Goal: Answer question/provide support: Answer question/provide support

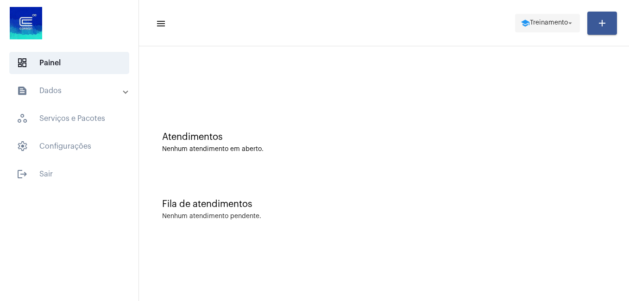
click at [522, 16] on span "school Treinamento arrow_drop_down" at bounding box center [548, 22] width 54 height 17
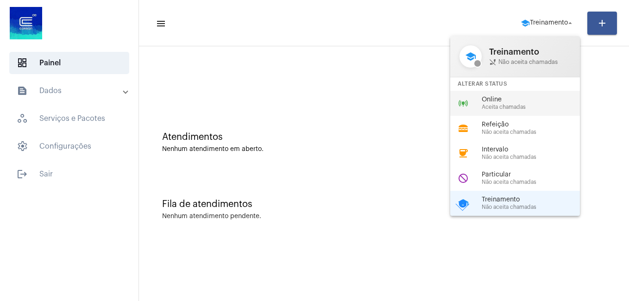
click at [498, 97] on span "Online" at bounding box center [535, 99] width 106 height 7
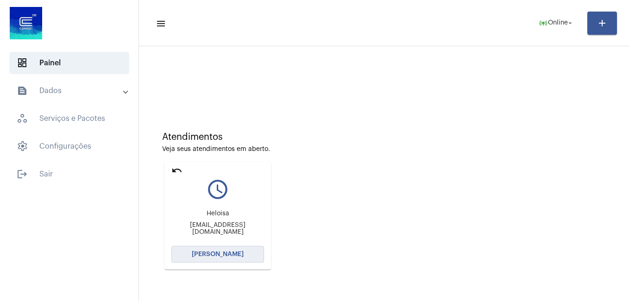
click at [217, 252] on span "[PERSON_NAME]" at bounding box center [218, 254] width 52 height 6
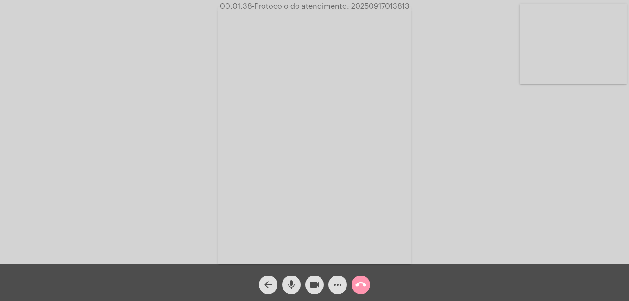
click at [317, 284] on mat-icon "videocam" at bounding box center [314, 284] width 11 height 11
click at [291, 283] on mat-icon "mic" at bounding box center [291, 284] width 11 height 11
click at [314, 281] on mat-icon "videocam_off" at bounding box center [314, 284] width 11 height 11
click at [294, 283] on mat-icon "mic_off" at bounding box center [291, 284] width 11 height 11
click at [365, 281] on mat-icon "call_end" at bounding box center [360, 284] width 11 height 11
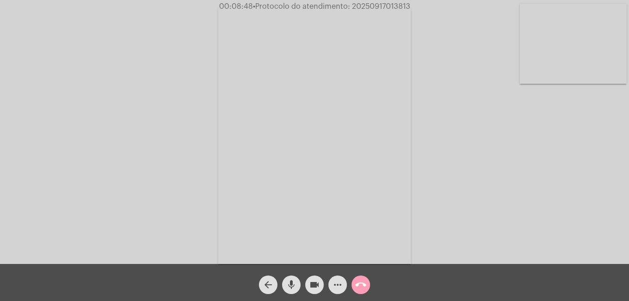
click at [361, 293] on span "call_end" at bounding box center [360, 285] width 11 height 19
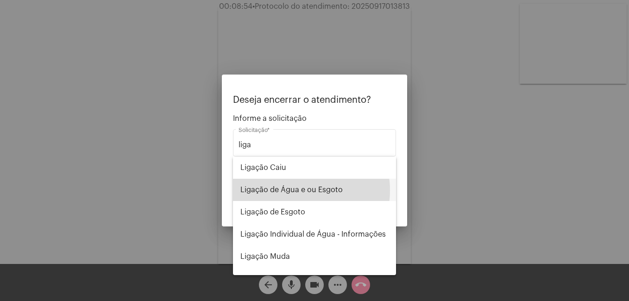
click at [300, 190] on span "Ligação de Água e ou Esgoto" at bounding box center [314, 190] width 148 height 22
type input "Ligação de Água e ou Esgoto"
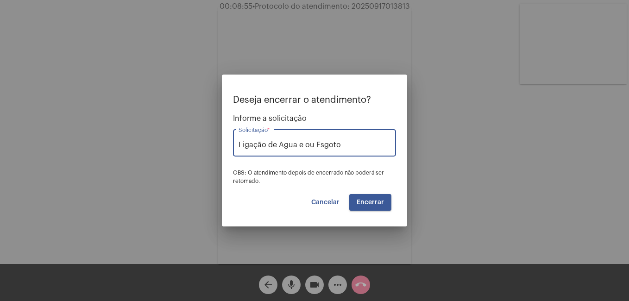
click at [370, 203] on span "Encerrar" at bounding box center [370, 202] width 27 height 6
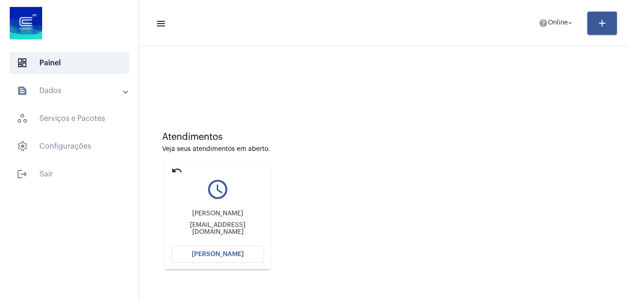
click at [231, 252] on span "[PERSON_NAME]" at bounding box center [218, 254] width 52 height 6
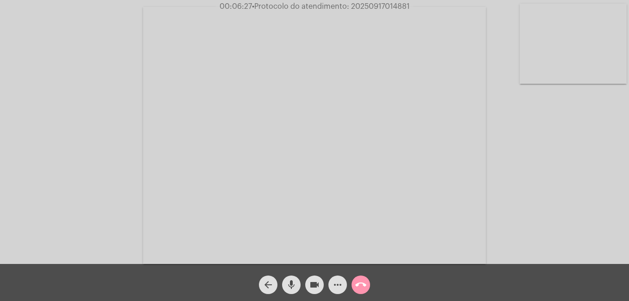
click at [363, 286] on mat-icon "call_end" at bounding box center [360, 284] width 11 height 11
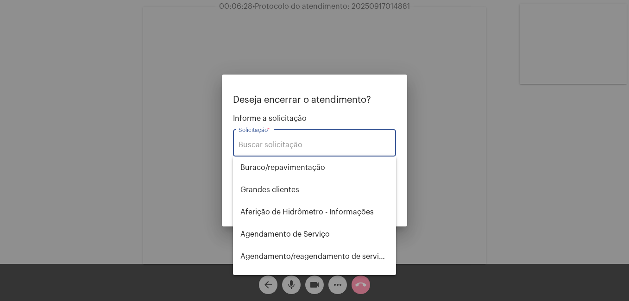
click at [305, 143] on input "Solicitação *" at bounding box center [315, 145] width 152 height 8
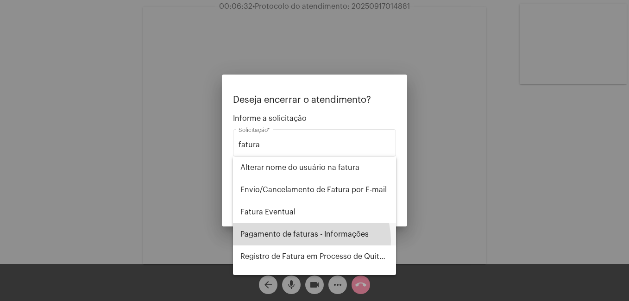
click at [308, 241] on span "Pagamento de faturas - Informações" at bounding box center [314, 234] width 148 height 22
type input "Pagamento de faturas - Informações"
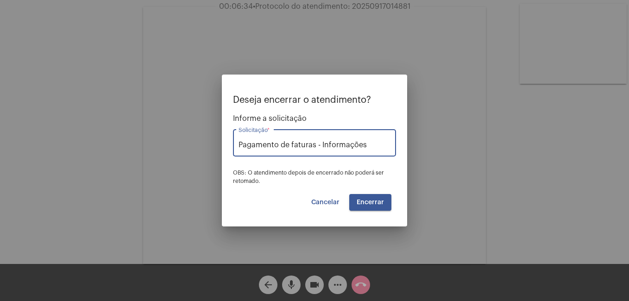
click at [380, 202] on span "Encerrar" at bounding box center [370, 202] width 27 height 6
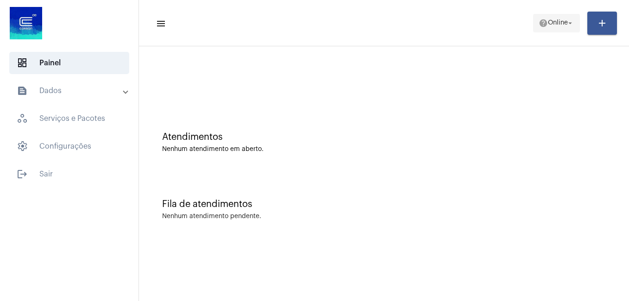
click at [561, 24] on span "Online" at bounding box center [558, 23] width 20 height 6
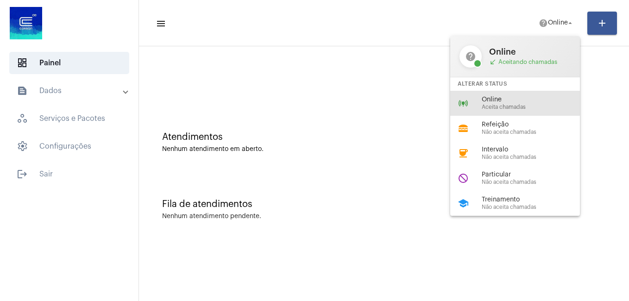
click at [511, 102] on span "Online" at bounding box center [535, 99] width 106 height 7
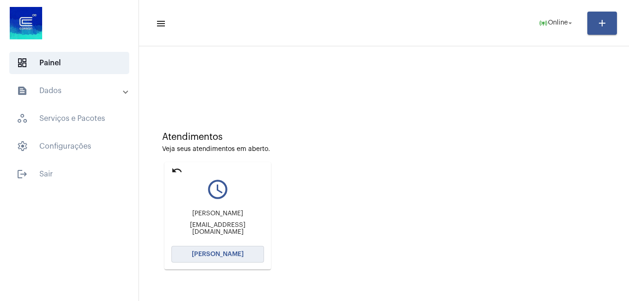
click at [214, 257] on span "[PERSON_NAME]" at bounding box center [218, 254] width 52 height 6
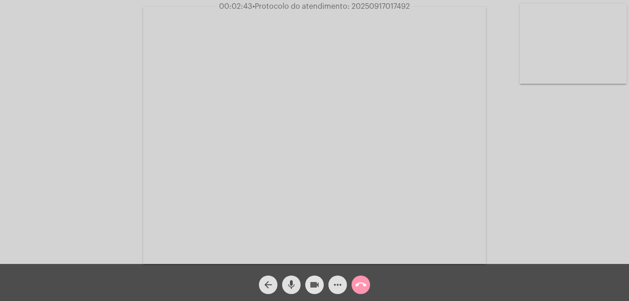
click at [314, 284] on mat-icon "videocam" at bounding box center [314, 284] width 11 height 11
click at [294, 284] on mat-icon "mic" at bounding box center [291, 284] width 11 height 11
click at [312, 282] on mat-icon "videocam_off" at bounding box center [314, 284] width 11 height 11
click at [294, 281] on mat-icon "mic_off" at bounding box center [291, 284] width 11 height 11
click at [363, 282] on mat-icon "call_end" at bounding box center [360, 284] width 11 height 11
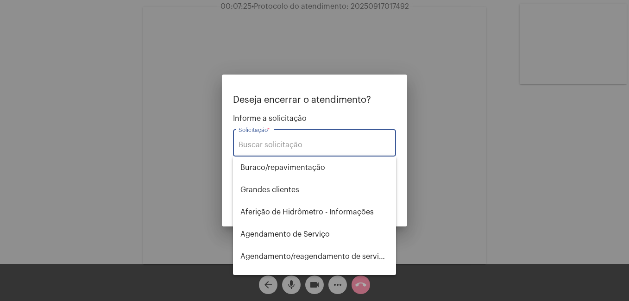
click at [296, 145] on input "Solicitação *" at bounding box center [315, 145] width 152 height 8
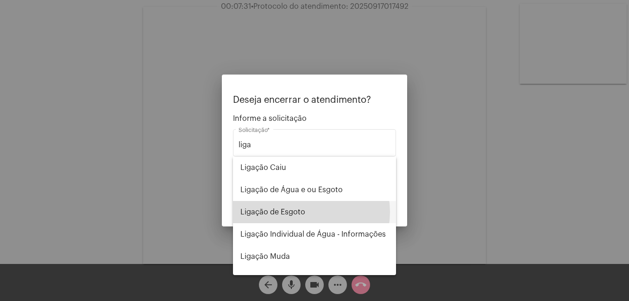
click at [307, 212] on span "Ligação de Esgoto" at bounding box center [314, 212] width 148 height 22
click at [307, 212] on mat-dialog-container "Deseja encerrar o atendimento? Informe a solicitação liga Solicitação * OBS: O …" at bounding box center [314, 151] width 185 height 152
type input "Ligação de Esgoto"
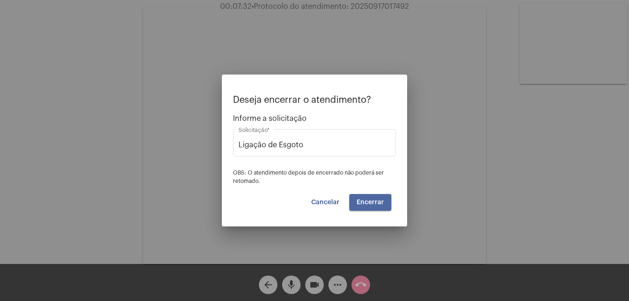
click at [369, 202] on span "Encerrar" at bounding box center [370, 202] width 27 height 6
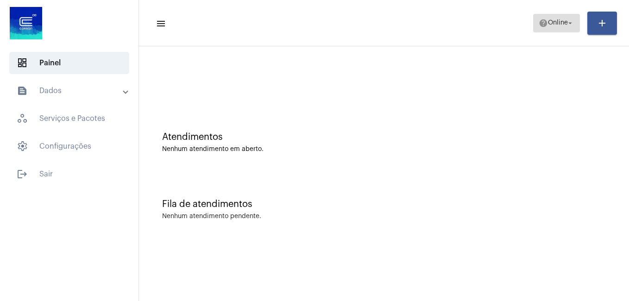
click at [549, 20] on span "Online" at bounding box center [558, 23] width 20 height 6
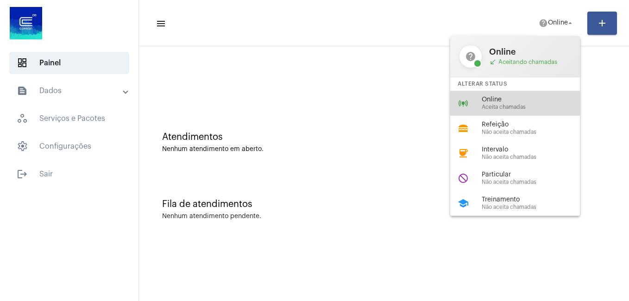
click at [527, 94] on div "online_prediction Online Aceita chamadas" at bounding box center [522, 103] width 145 height 25
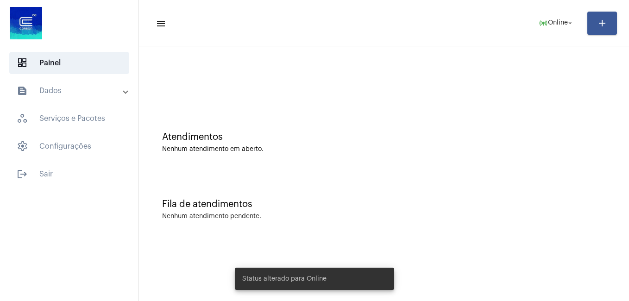
click at [164, 69] on div at bounding box center [384, 77] width 481 height 53
click at [552, 21] on span "Online" at bounding box center [558, 23] width 20 height 6
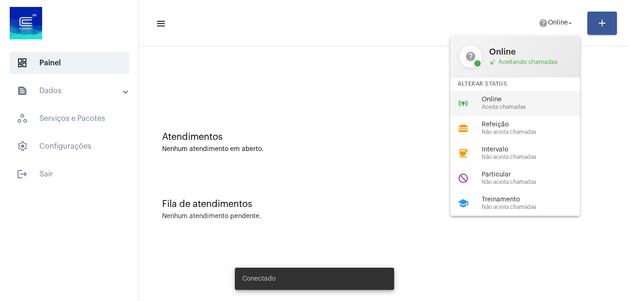
click at [514, 99] on span "Online" at bounding box center [535, 99] width 106 height 7
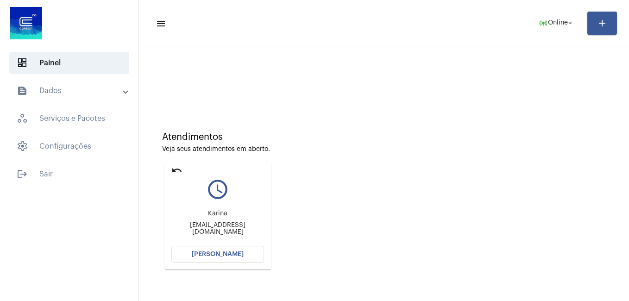
click at [227, 256] on span "[PERSON_NAME]" at bounding box center [218, 254] width 52 height 6
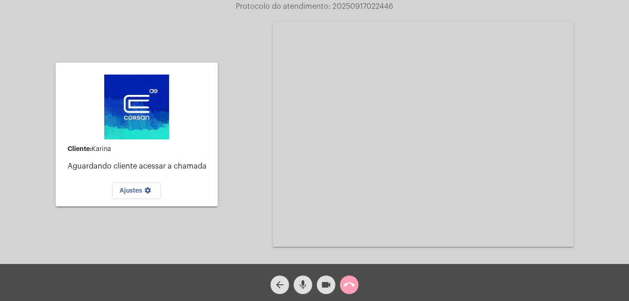
click at [352, 286] on mat-icon "call_end" at bounding box center [349, 284] width 11 height 11
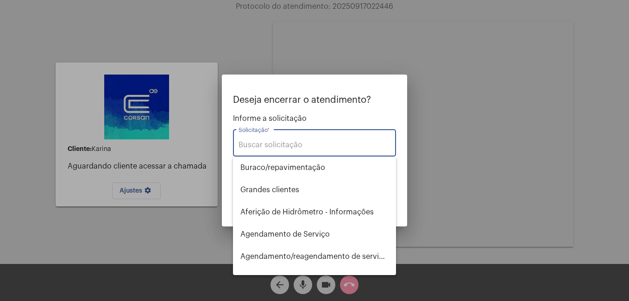
click at [304, 146] on input "Solicitação *" at bounding box center [315, 145] width 152 height 8
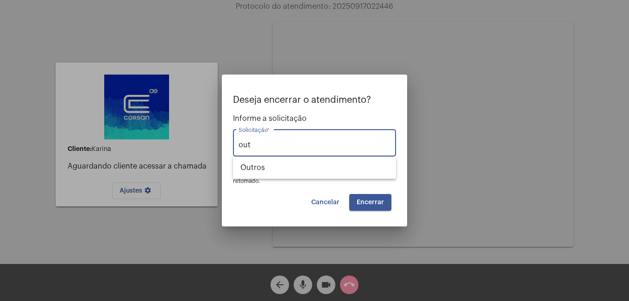
type input "out"
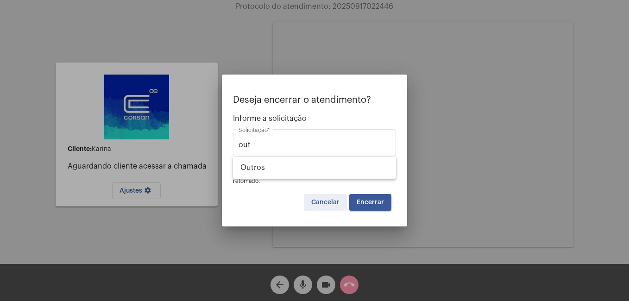
click at [331, 197] on button "Cancelar" at bounding box center [325, 202] width 43 height 17
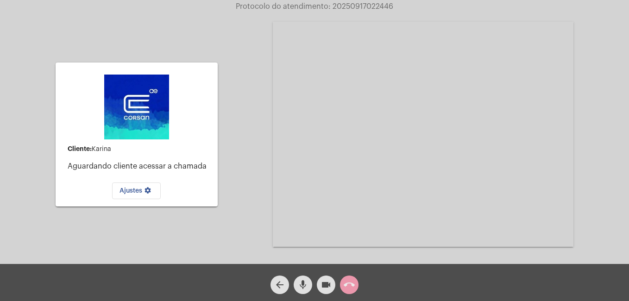
click at [351, 286] on mat-icon "call_end" at bounding box center [349, 284] width 11 height 11
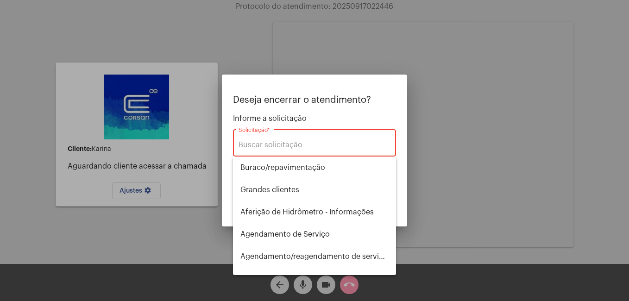
click at [295, 136] on div "Solicitação *" at bounding box center [315, 141] width 152 height 29
click at [297, 147] on input "Solicitação *" at bounding box center [315, 145] width 152 height 8
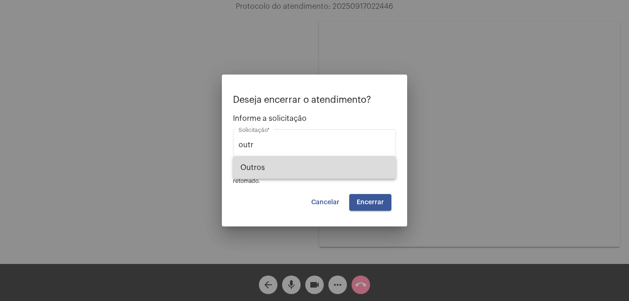
click at [314, 167] on span "Outros" at bounding box center [314, 168] width 148 height 22
type input "Outros"
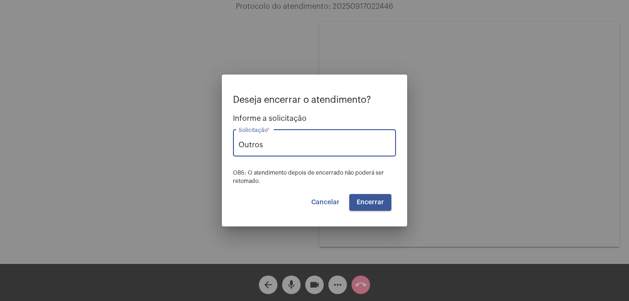
click at [370, 203] on span "Encerrar" at bounding box center [370, 202] width 27 height 6
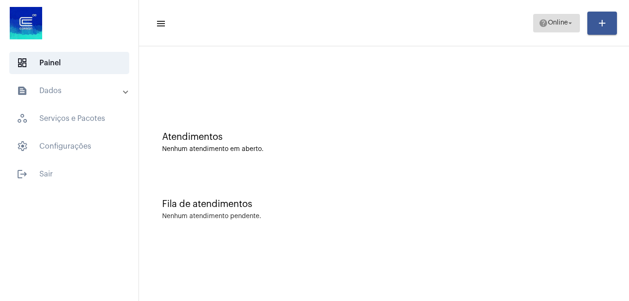
click at [554, 22] on span "Online" at bounding box center [558, 23] width 20 height 6
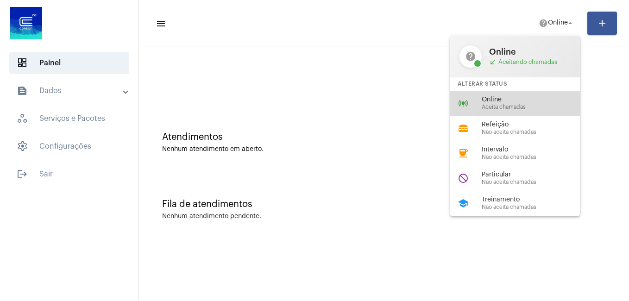
click at [498, 97] on span "Online" at bounding box center [535, 99] width 106 height 7
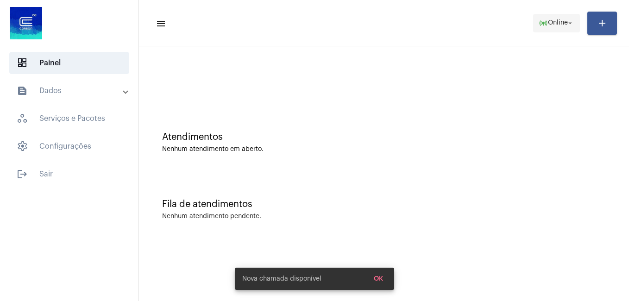
click at [541, 20] on mat-icon "online_prediction" at bounding box center [543, 23] width 9 height 9
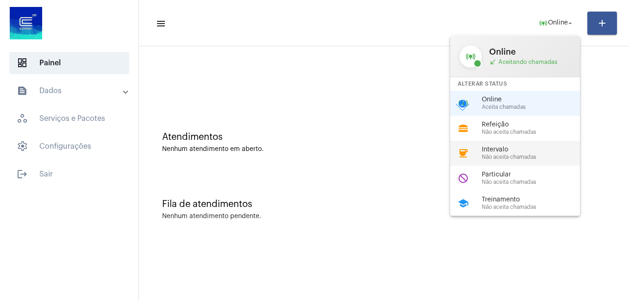
click at [514, 156] on span "Não aceita chamadas" at bounding box center [535, 157] width 106 height 6
